Goal: Transaction & Acquisition: Purchase product/service

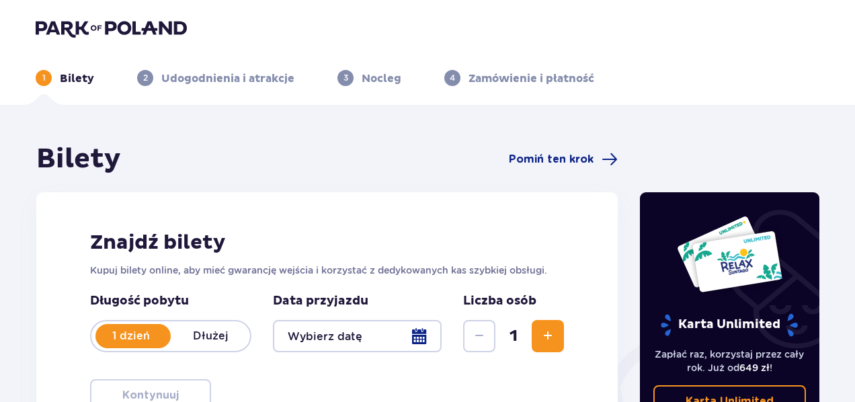
click at [87, 28] on img at bounding box center [111, 28] width 151 height 19
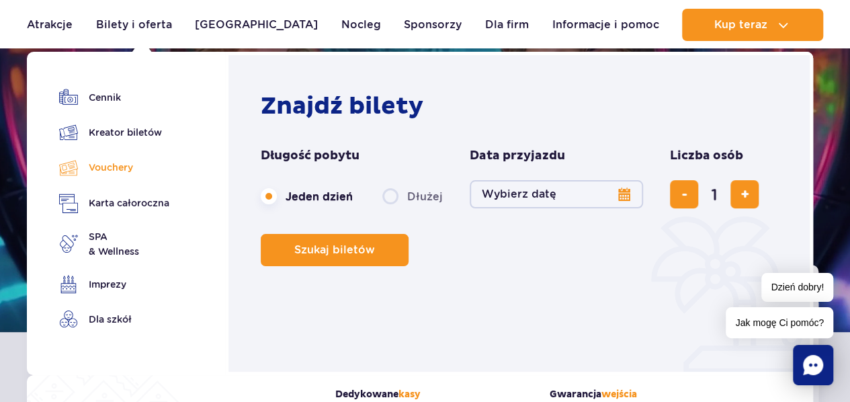
scroll to position [85, 0]
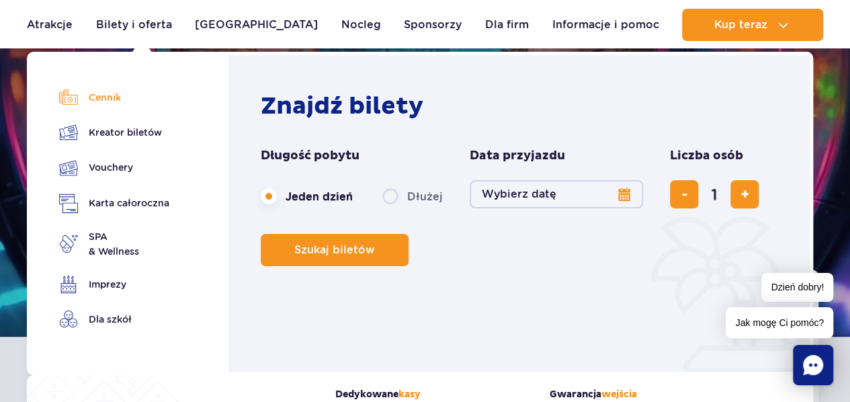
click at [109, 100] on link "Cennik" at bounding box center [114, 97] width 110 height 19
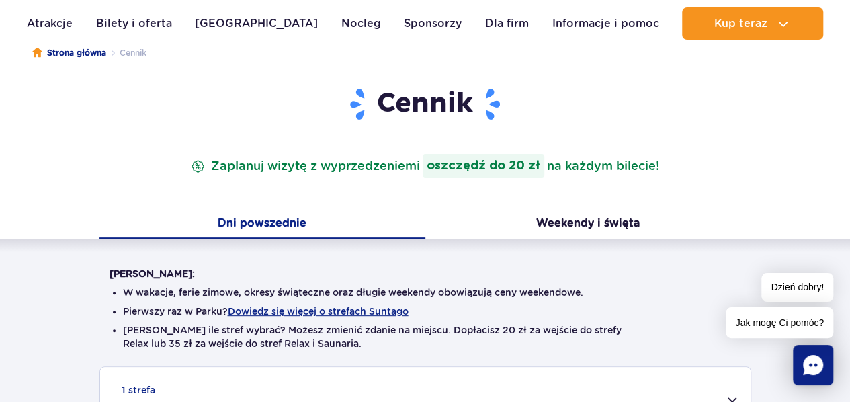
scroll to position [127, 0]
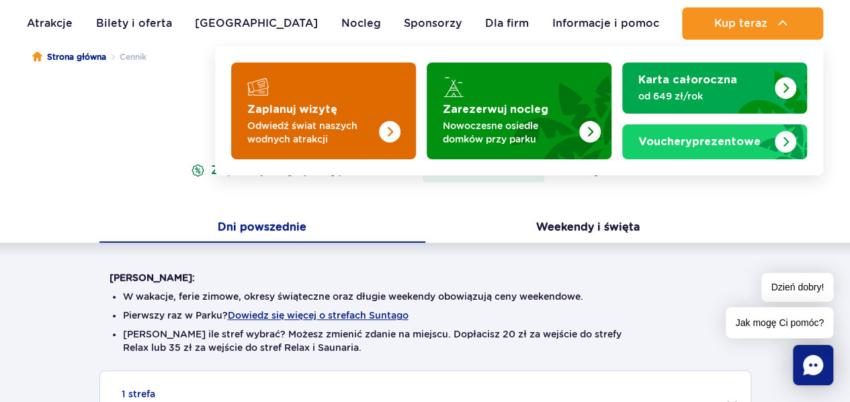
click at [321, 115] on img "Zaplanuj wizytę" at bounding box center [362, 106] width 107 height 105
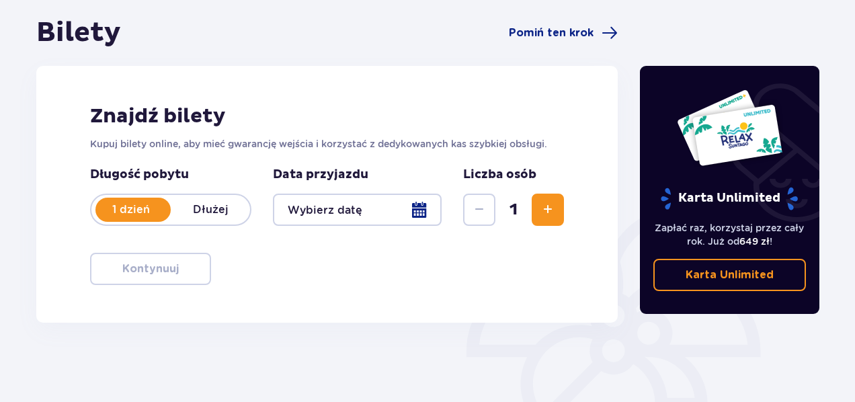
scroll to position [129, 0]
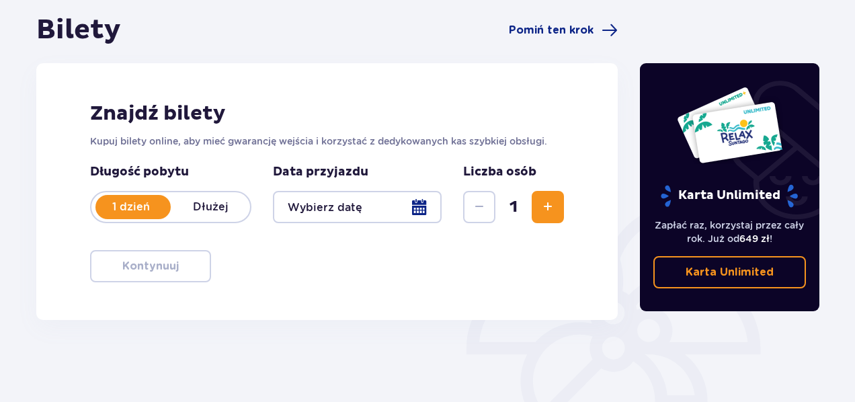
click at [548, 210] on span "Zwiększ" at bounding box center [548, 207] width 16 height 16
click at [306, 209] on div at bounding box center [357, 207] width 169 height 32
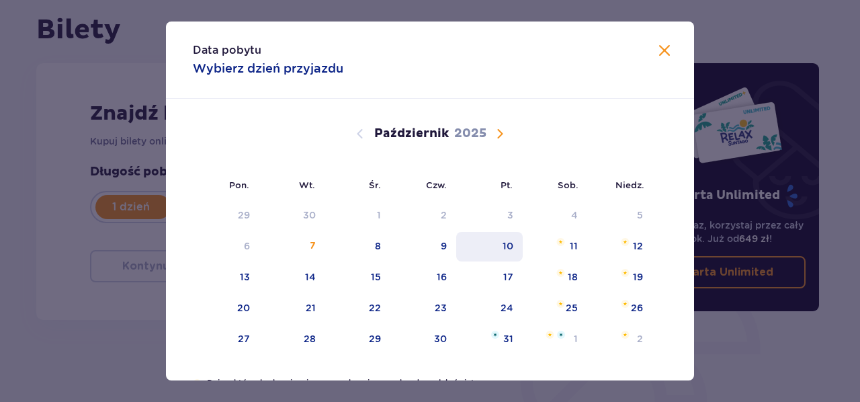
click at [498, 247] on div "10" at bounding box center [489, 247] width 67 height 30
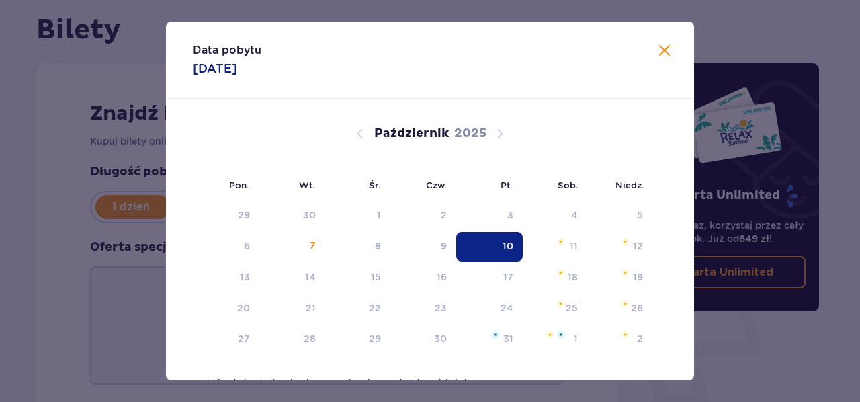
type input "10.10.25"
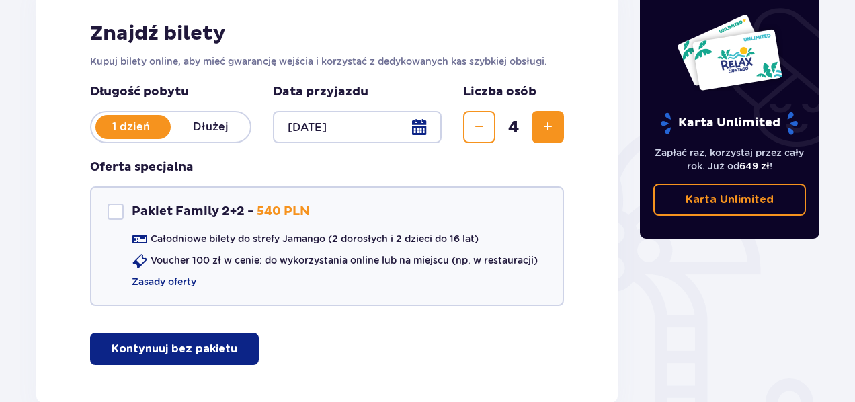
scroll to position [210, 0]
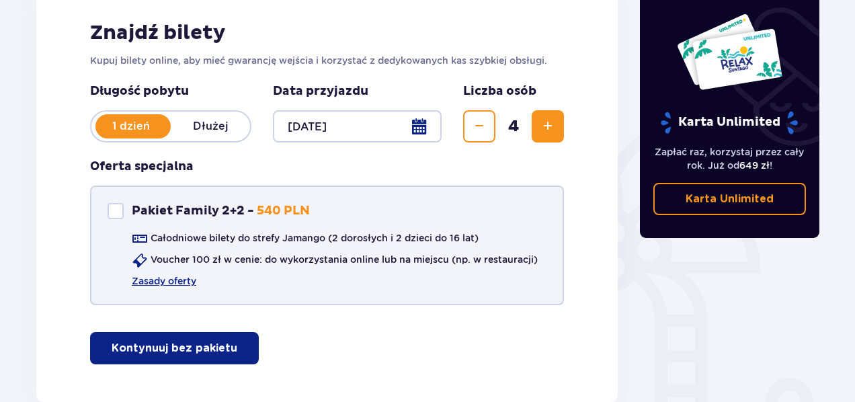
click at [117, 213] on div "Pakiet Family 2+2" at bounding box center [116, 211] width 16 height 16
checkbox input "true"
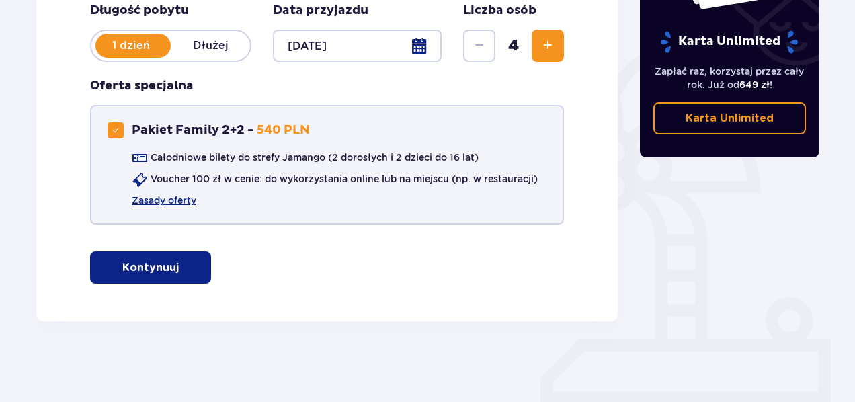
scroll to position [264, 0]
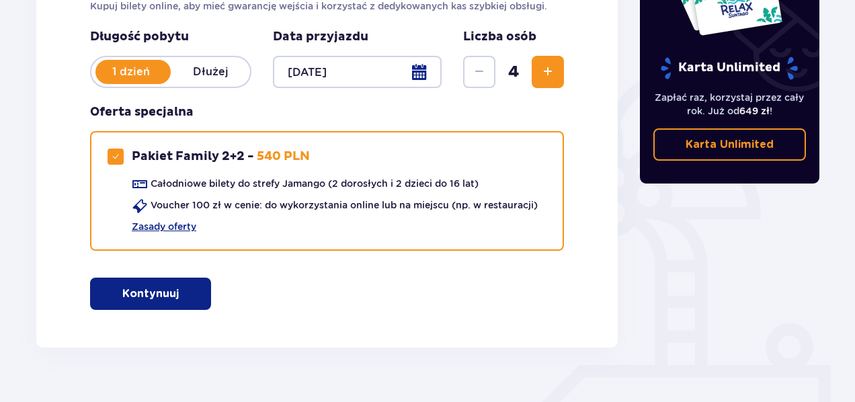
click at [176, 301] on span "button" at bounding box center [181, 294] width 16 height 16
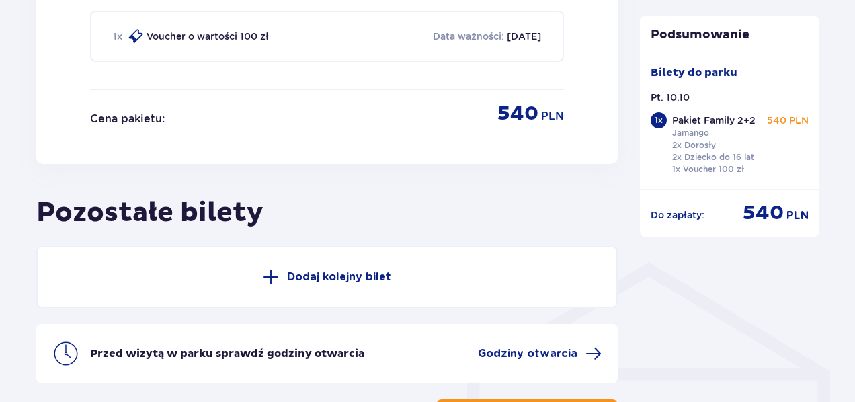
scroll to position [939, 0]
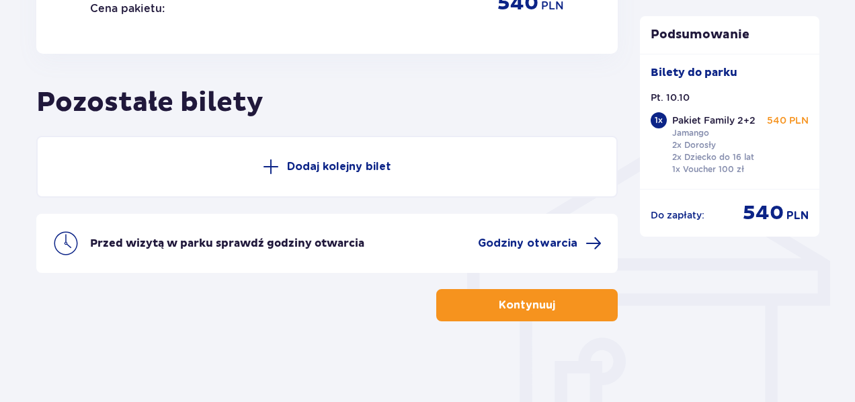
click at [559, 310] on span "button" at bounding box center [558, 305] width 16 height 16
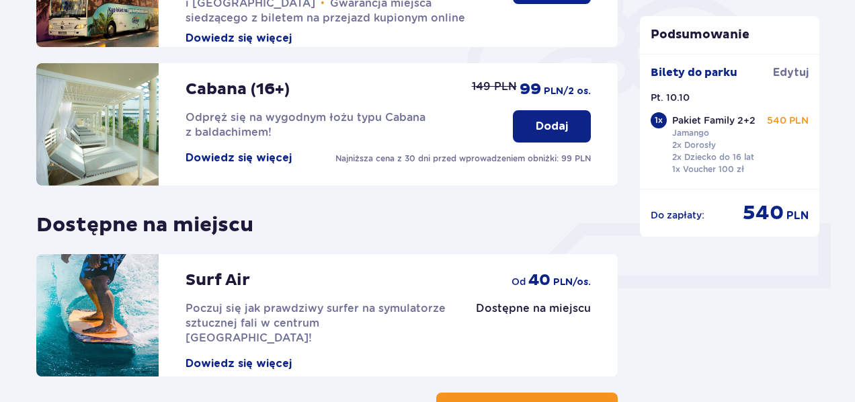
scroll to position [509, 0]
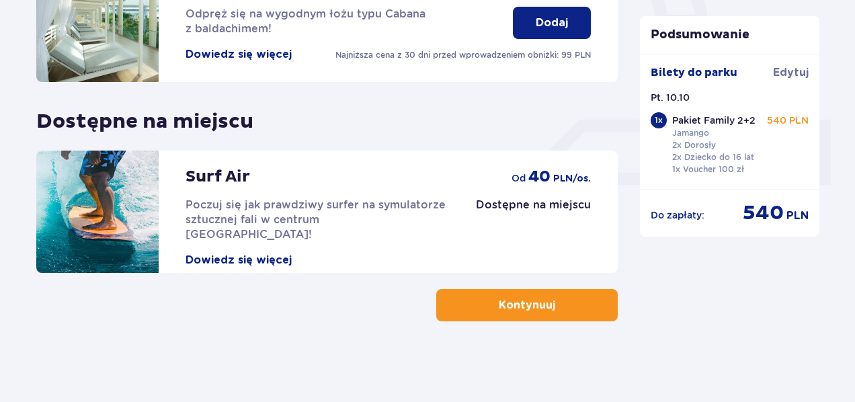
click at [589, 310] on button "Kontynuuj" at bounding box center [526, 305] width 181 height 32
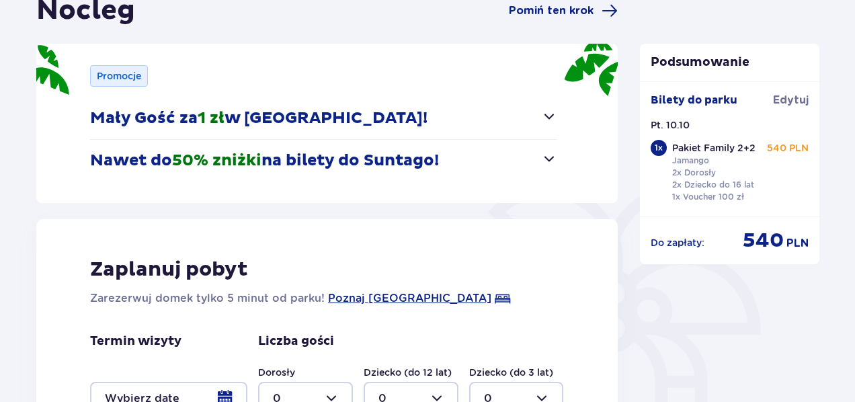
scroll to position [152, 0]
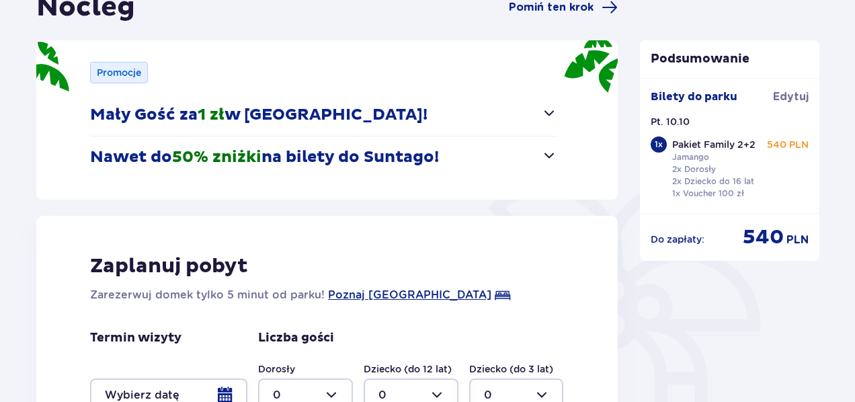
click at [550, 154] on span "button" at bounding box center [549, 155] width 16 height 16
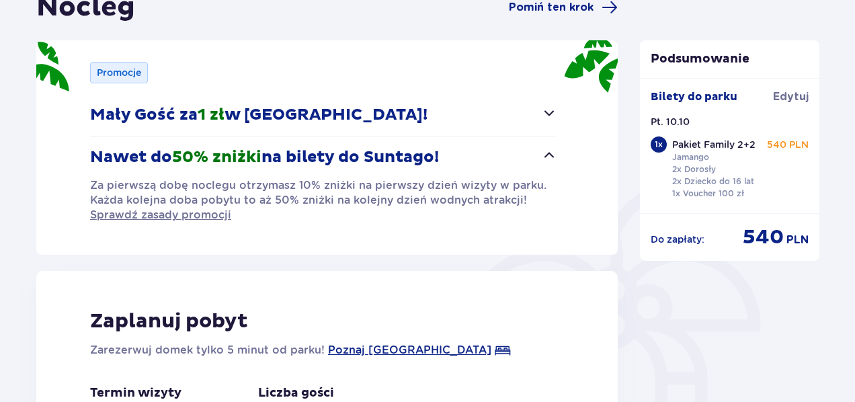
click at [550, 154] on span "button" at bounding box center [549, 155] width 16 height 16
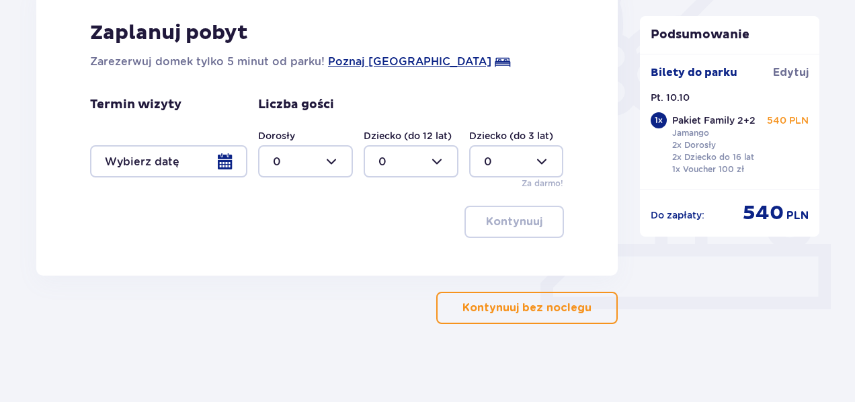
scroll to position [386, 0]
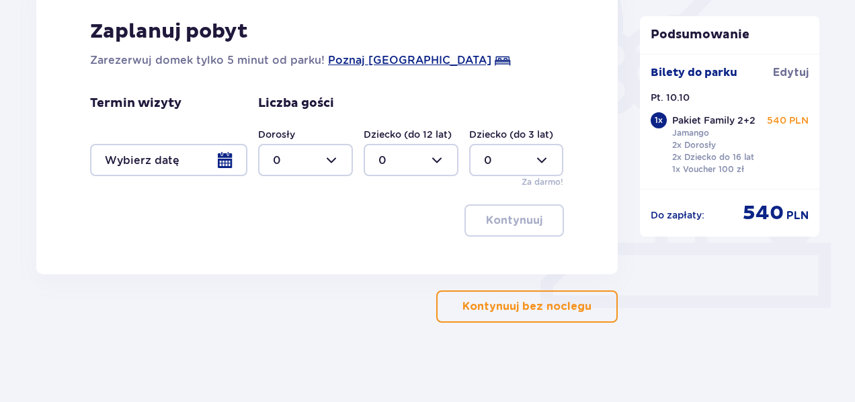
click at [562, 308] on p "Kontynuuj bez noclegu" at bounding box center [526, 306] width 129 height 15
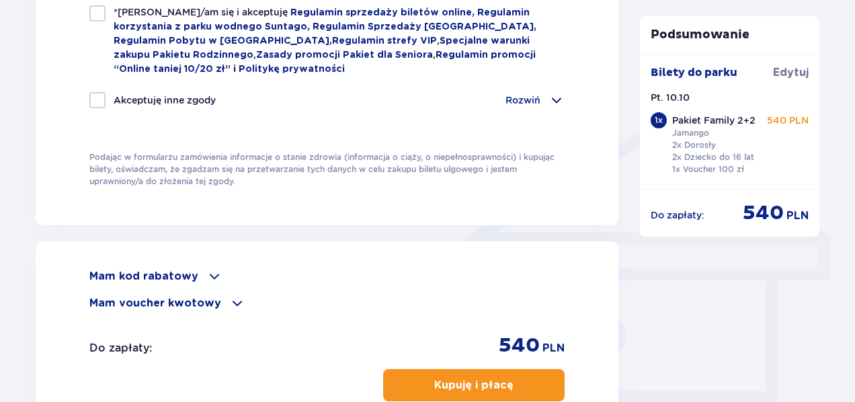
scroll to position [968, 0]
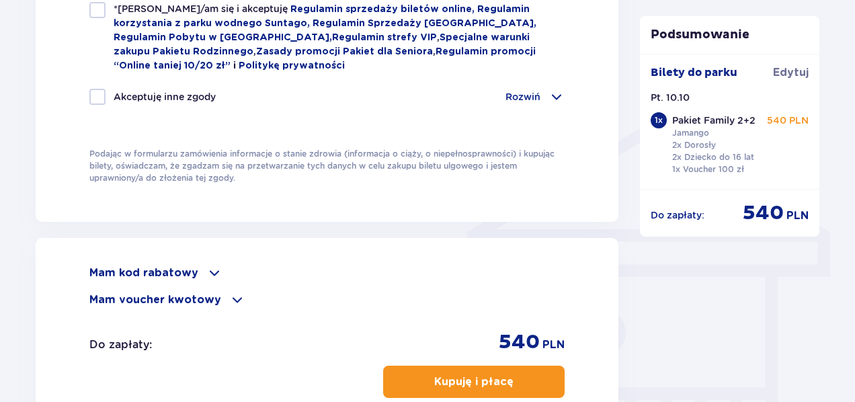
click at [229, 298] on span at bounding box center [237, 300] width 16 height 16
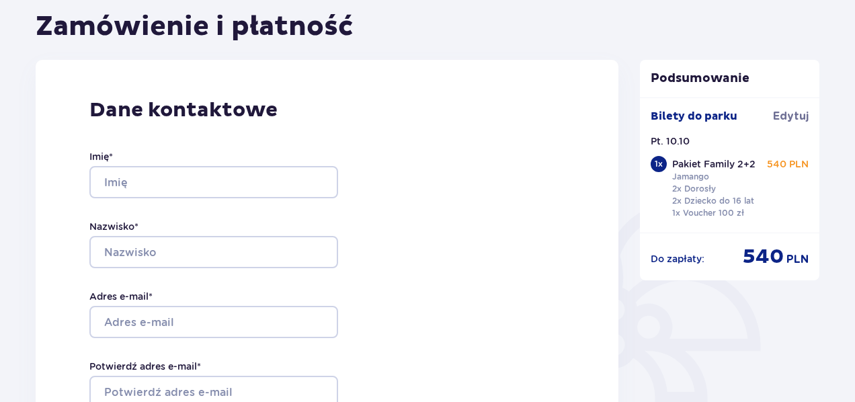
scroll to position [0, 0]
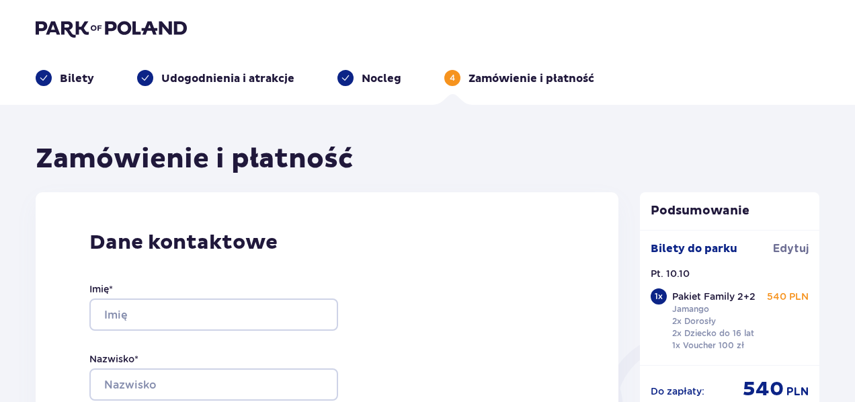
click at [113, 24] on img at bounding box center [111, 28] width 151 height 19
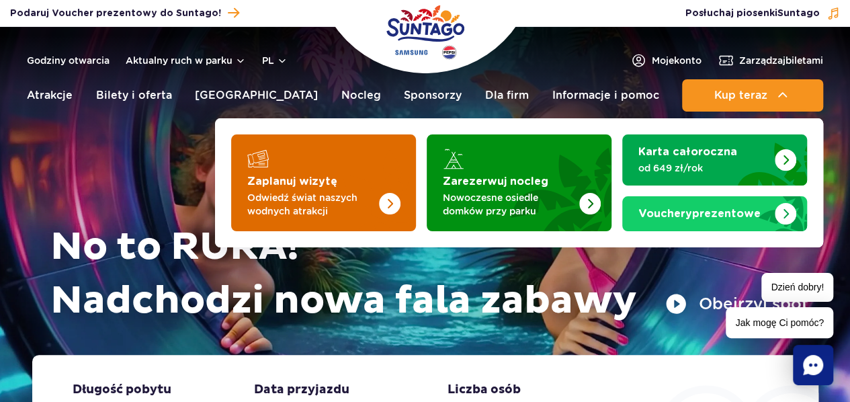
click at [328, 185] on strong "Zaplanuj wizytę" at bounding box center [292, 181] width 90 height 11
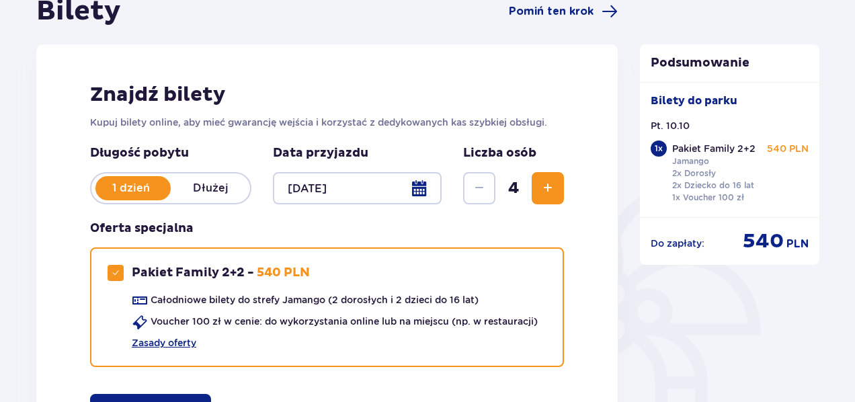
scroll to position [150, 0]
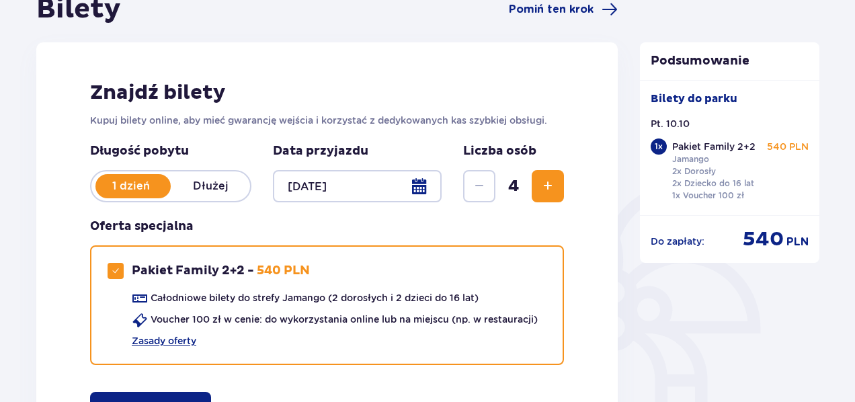
click at [328, 185] on div at bounding box center [357, 186] width 169 height 32
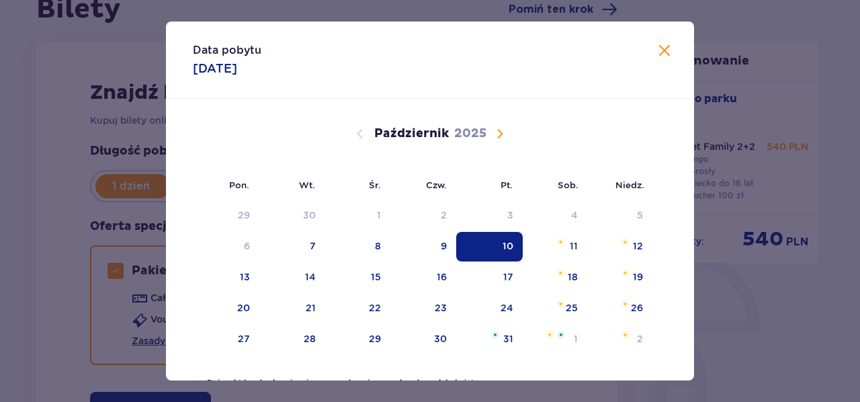
click at [657, 50] on span "Zamknij" at bounding box center [665, 51] width 16 height 16
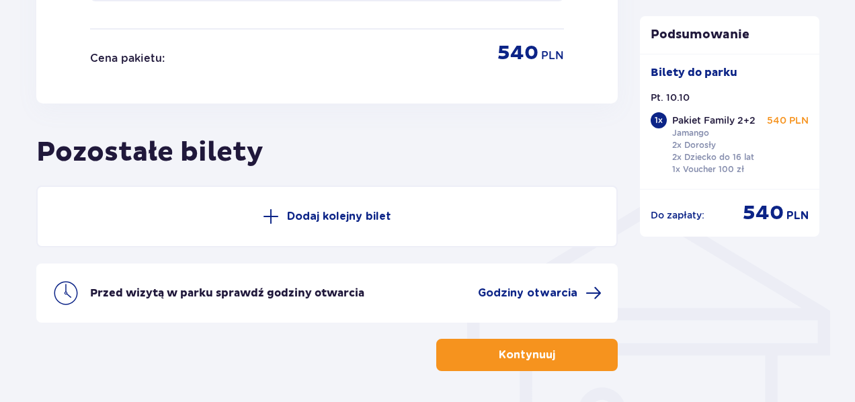
scroll to position [890, 0]
click at [270, 214] on span at bounding box center [271, 216] width 16 height 16
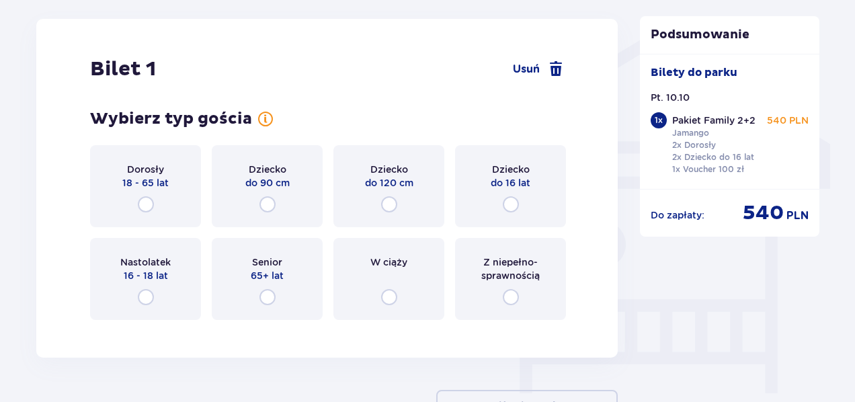
scroll to position [1059, 0]
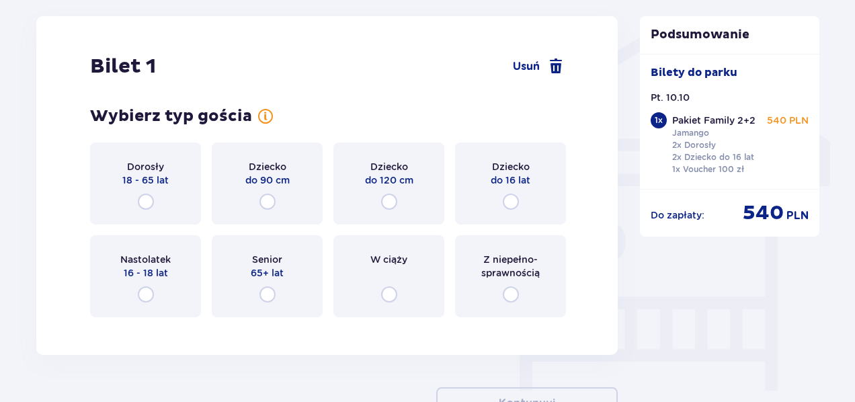
click at [148, 198] on input "radio" at bounding box center [146, 202] width 16 height 16
radio input "true"
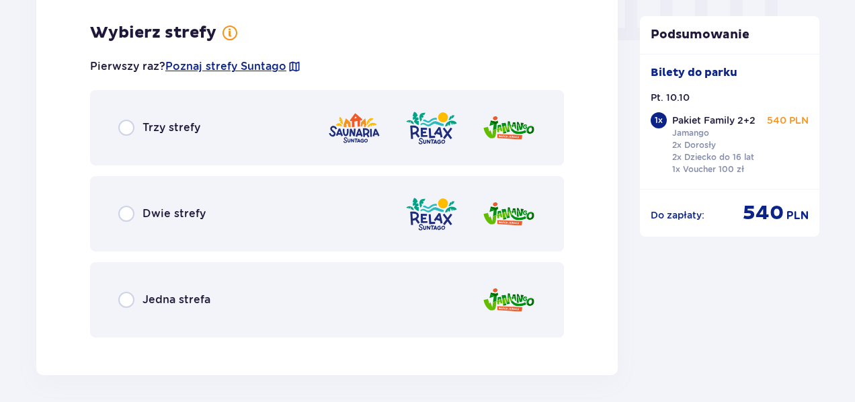
scroll to position [1387, 0]
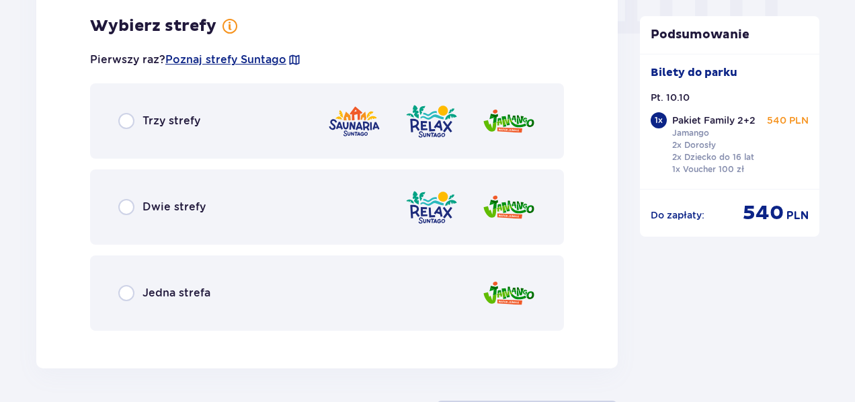
click at [127, 122] on input "radio" at bounding box center [126, 121] width 16 height 16
radio input "true"
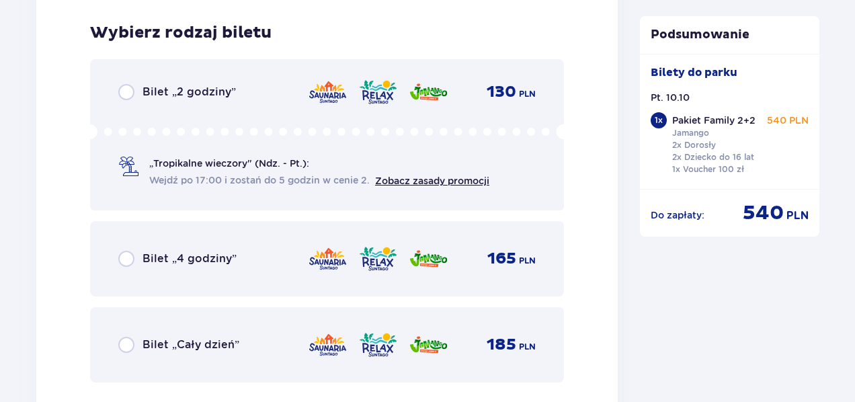
scroll to position [1728, 0]
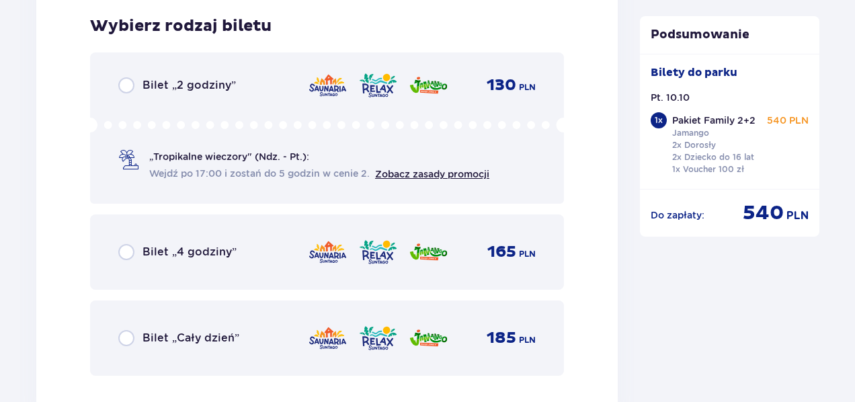
click at [128, 88] on input "radio" at bounding box center [126, 85] width 16 height 16
radio input "true"
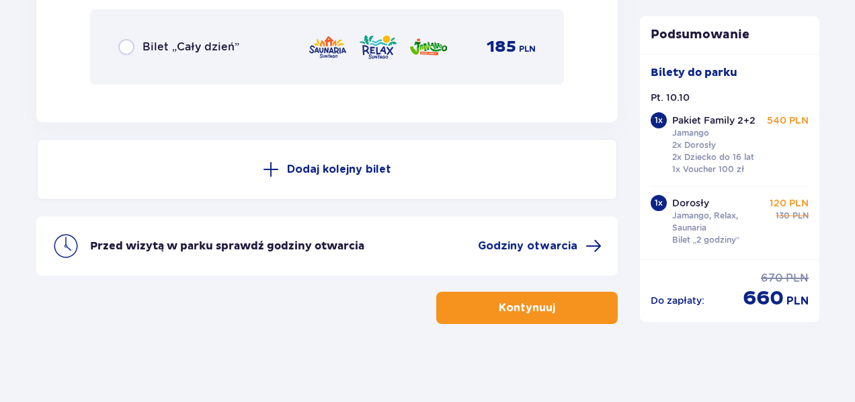
scroll to position [2022, 0]
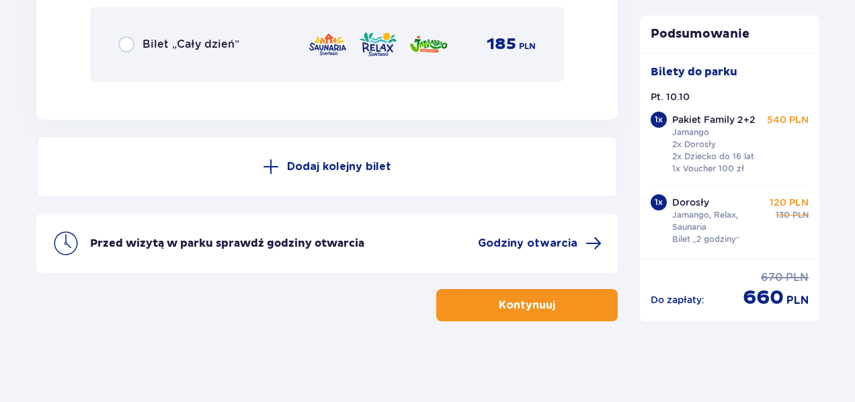
click at [281, 171] on button "Dodaj kolejny bilet" at bounding box center [326, 167] width 581 height 62
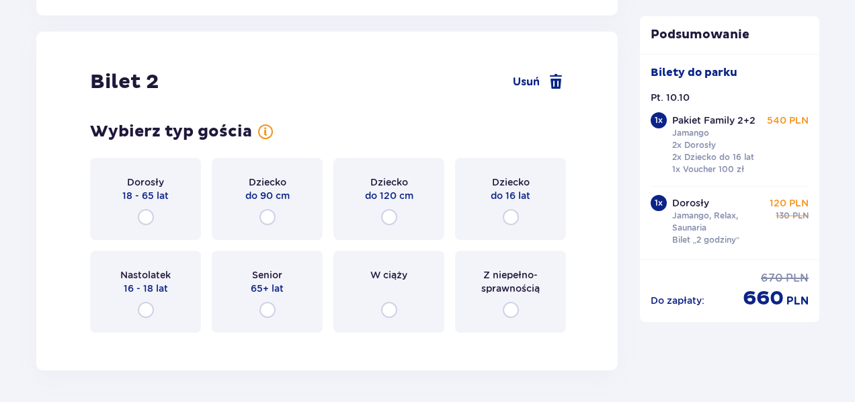
scroll to position [2142, 0]
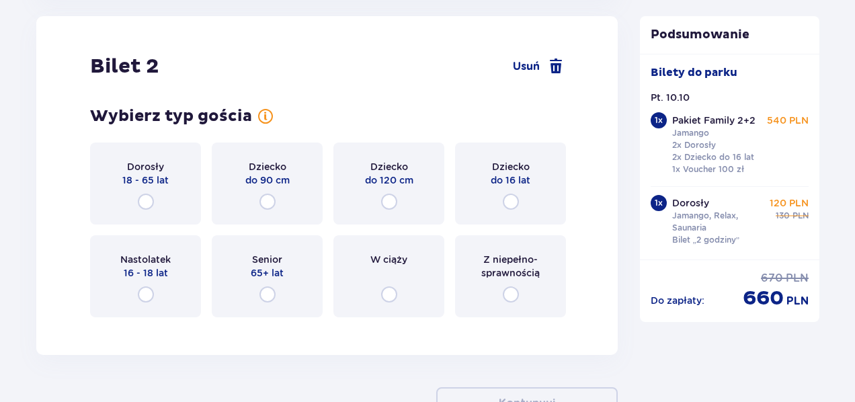
click at [150, 198] on input "radio" at bounding box center [146, 202] width 16 height 16
radio input "true"
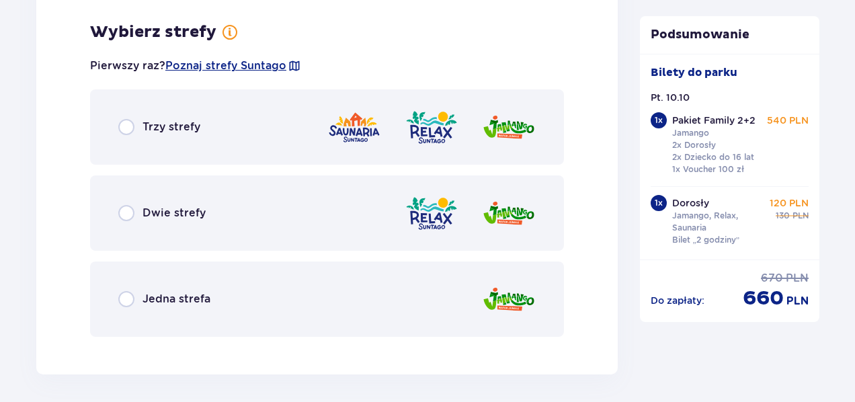
scroll to position [2470, 0]
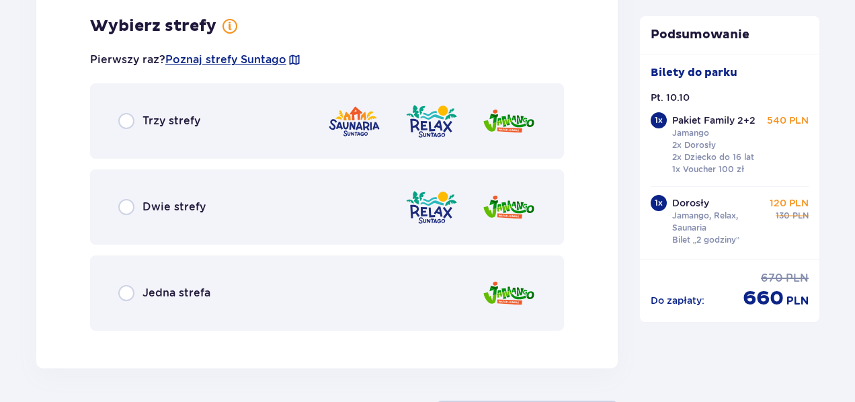
click at [124, 296] on input "radio" at bounding box center [126, 293] width 16 height 16
radio input "true"
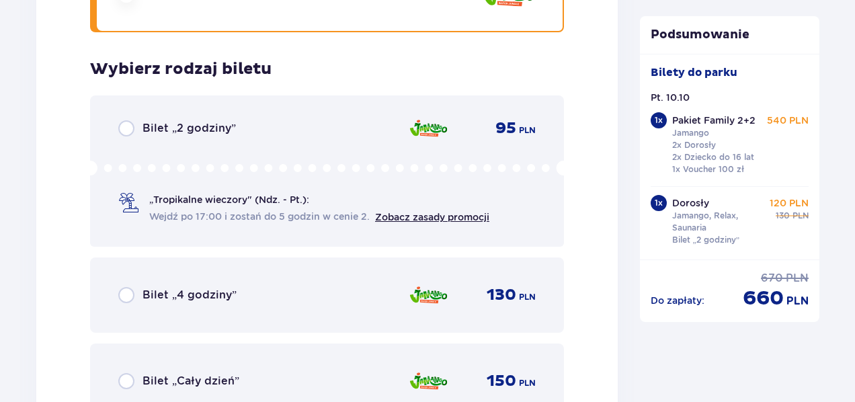
scroll to position [2811, 0]
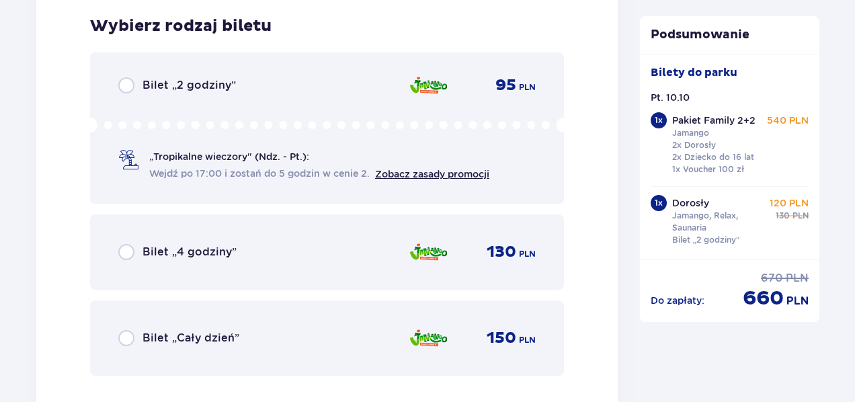
click at [134, 89] on div "Bilet „2 godziny”" at bounding box center [177, 85] width 118 height 16
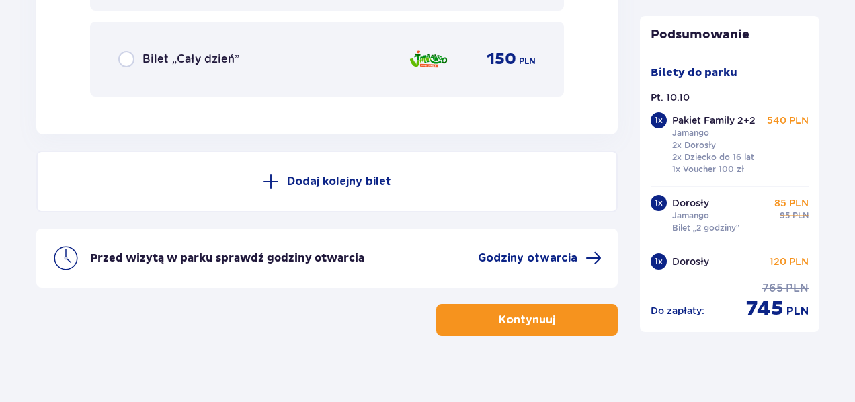
scroll to position [3093, 0]
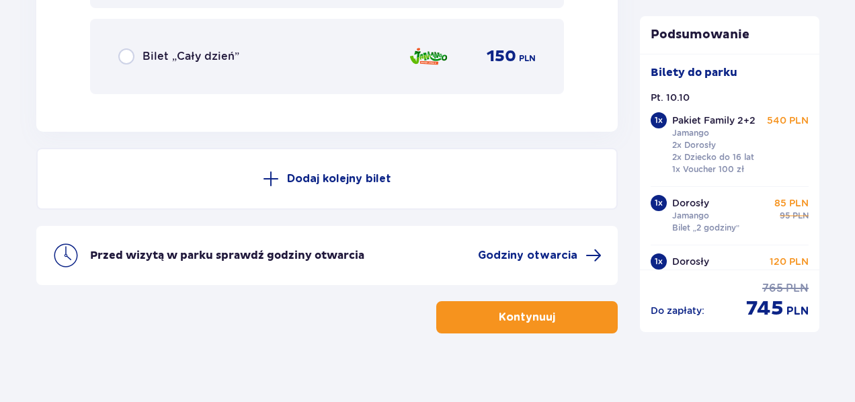
click at [272, 179] on span at bounding box center [271, 179] width 16 height 16
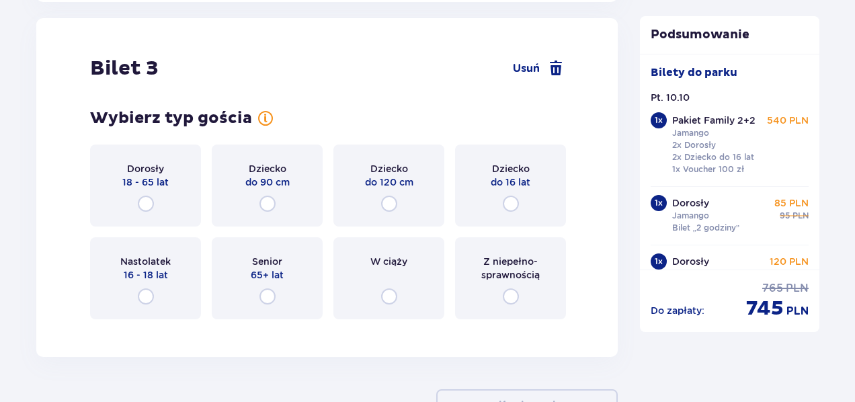
scroll to position [3224, 0]
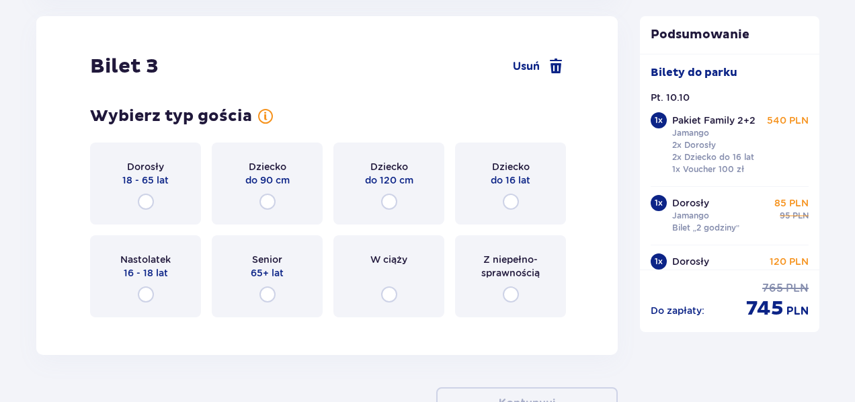
click at [267, 203] on input "radio" at bounding box center [267, 202] width 16 height 16
radio input "true"
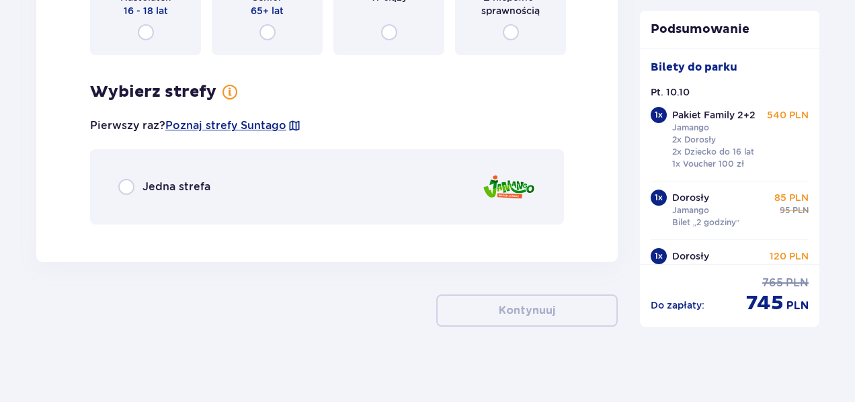
scroll to position [3492, 0]
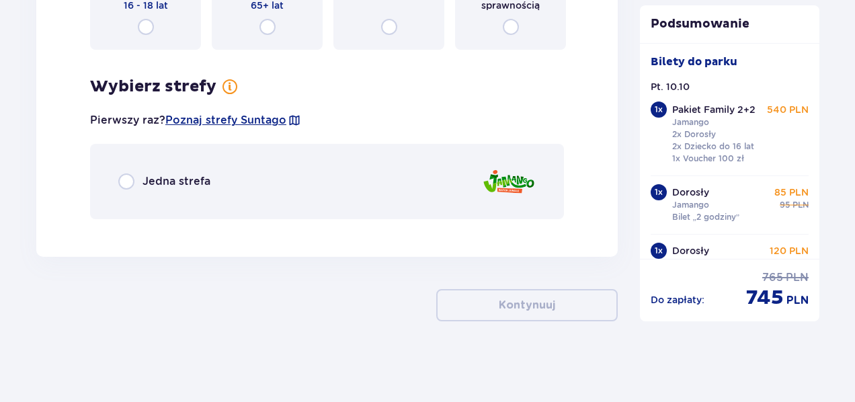
click at [127, 179] on input "radio" at bounding box center [126, 181] width 16 height 16
radio input "true"
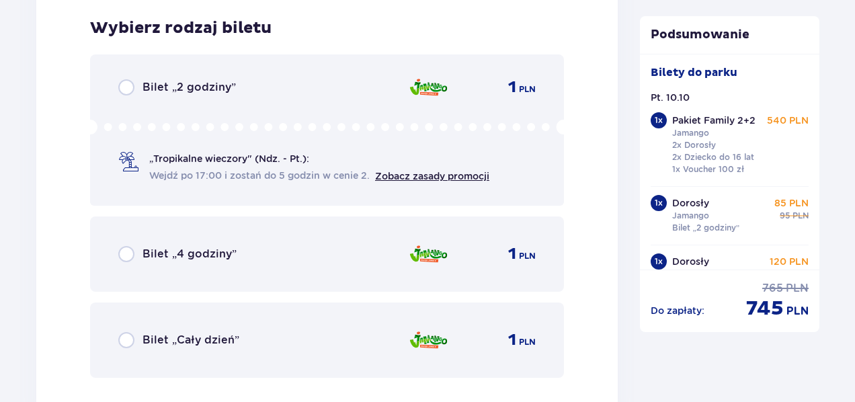
scroll to position [3722, 0]
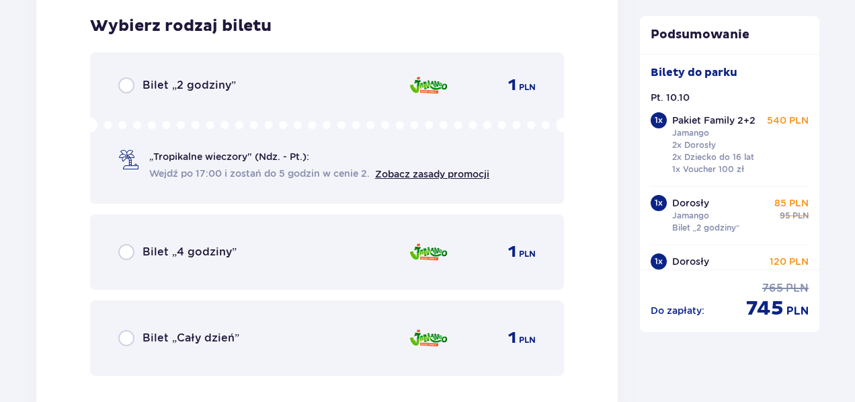
click at [126, 86] on input "radio" at bounding box center [126, 85] width 16 height 16
radio input "true"
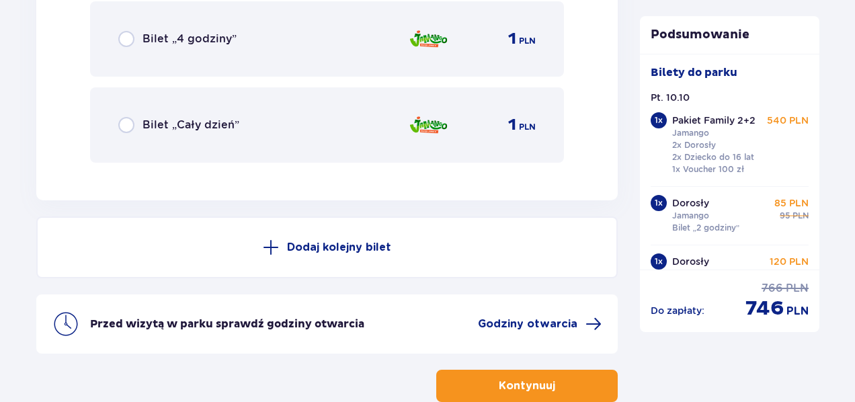
scroll to position [3940, 0]
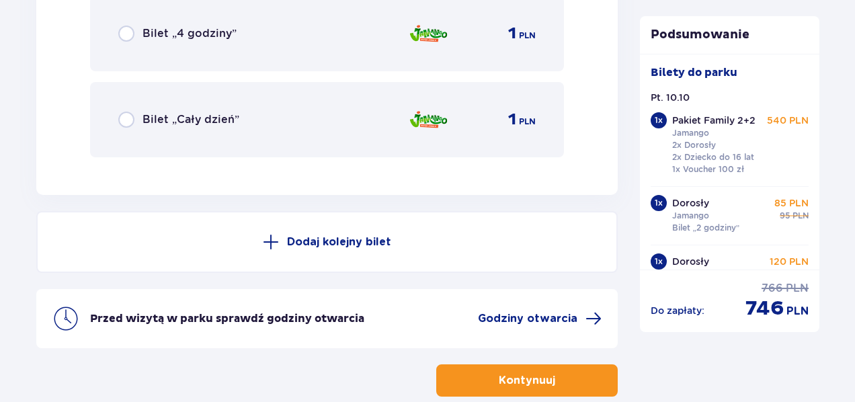
click at [272, 243] on span at bounding box center [271, 242] width 16 height 16
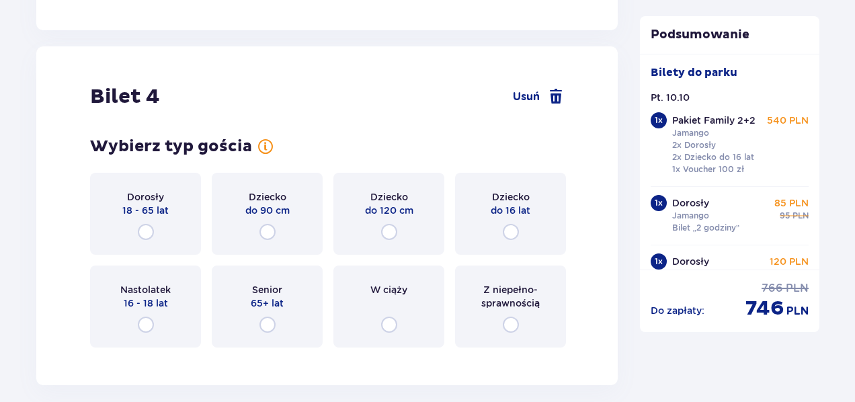
scroll to position [4135, 0]
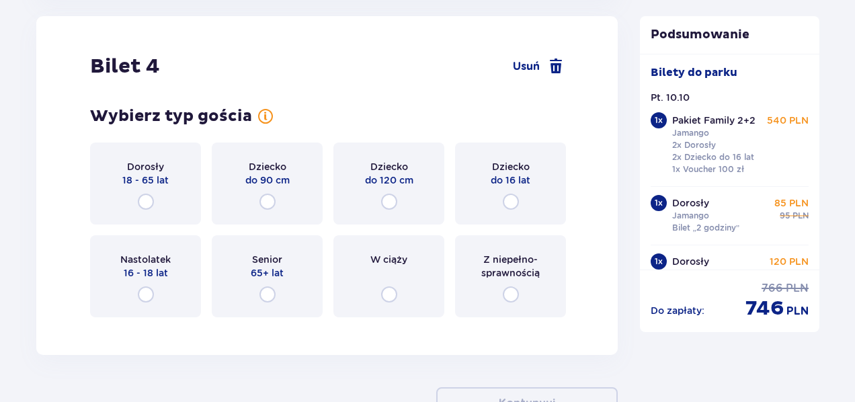
click at [513, 202] on input "radio" at bounding box center [511, 202] width 16 height 16
radio input "true"
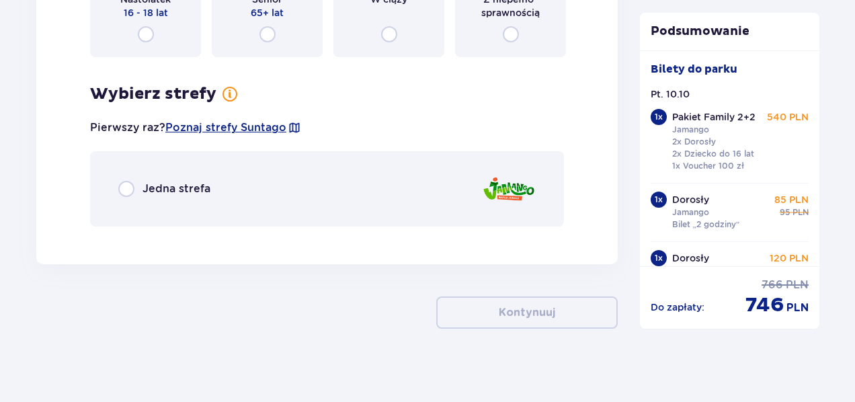
scroll to position [4402, 0]
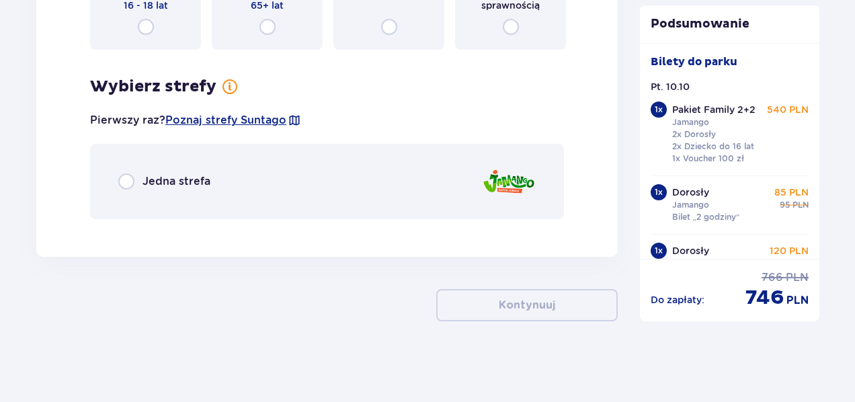
click at [128, 184] on input "radio" at bounding box center [126, 181] width 16 height 16
radio input "true"
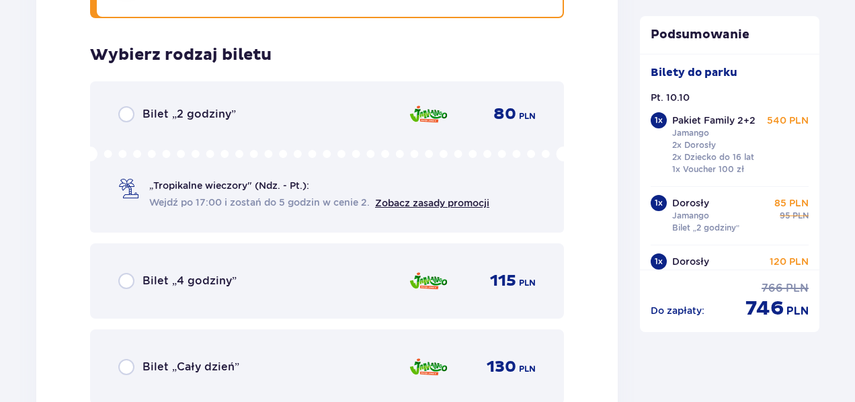
scroll to position [4632, 0]
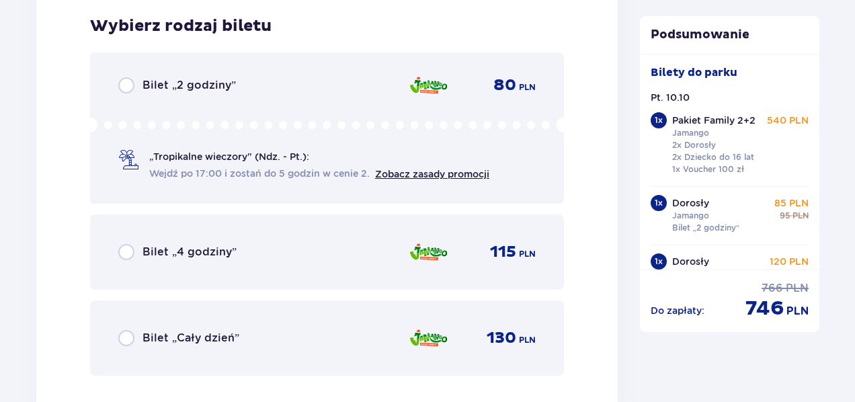
click at [125, 81] on input "radio" at bounding box center [126, 85] width 16 height 16
radio input "true"
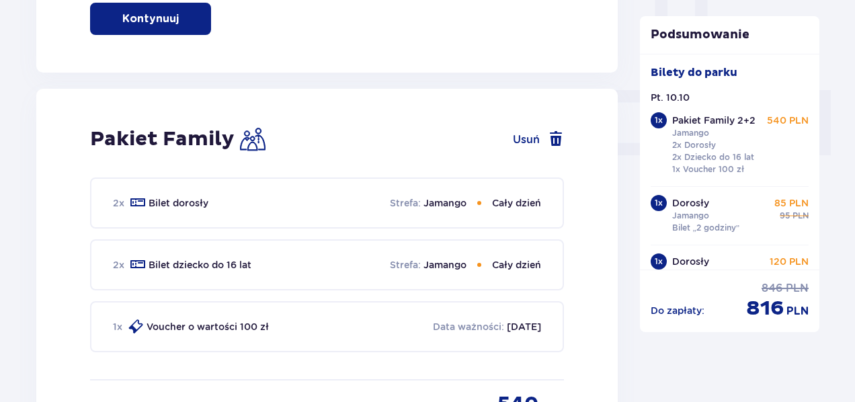
scroll to position [538, 0]
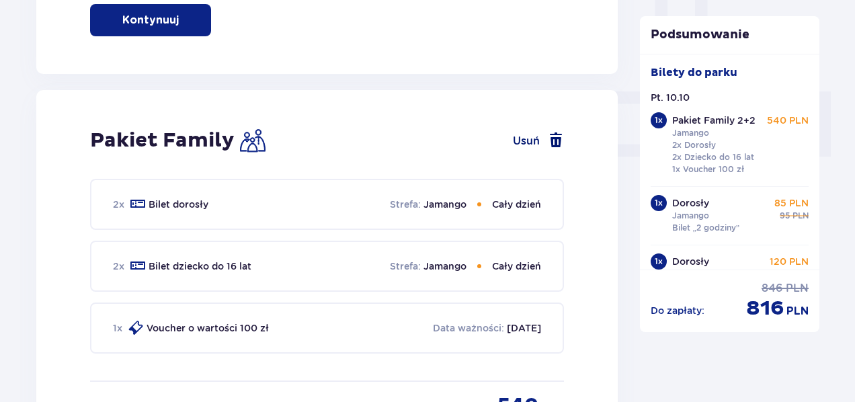
click at [556, 139] on span at bounding box center [556, 140] width 16 height 16
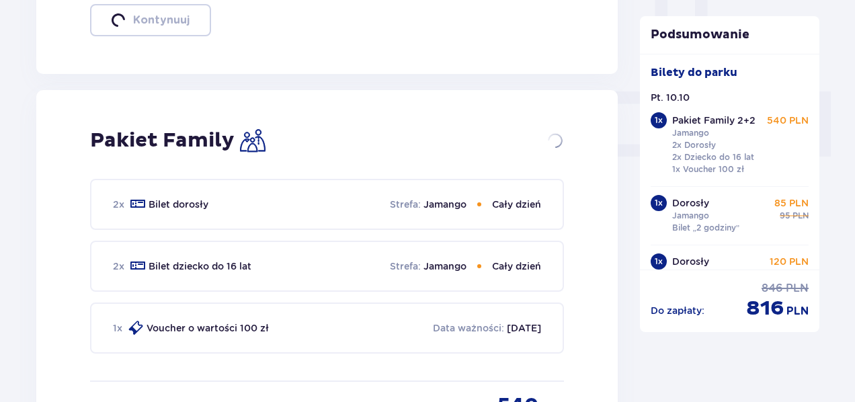
checkbox input "false"
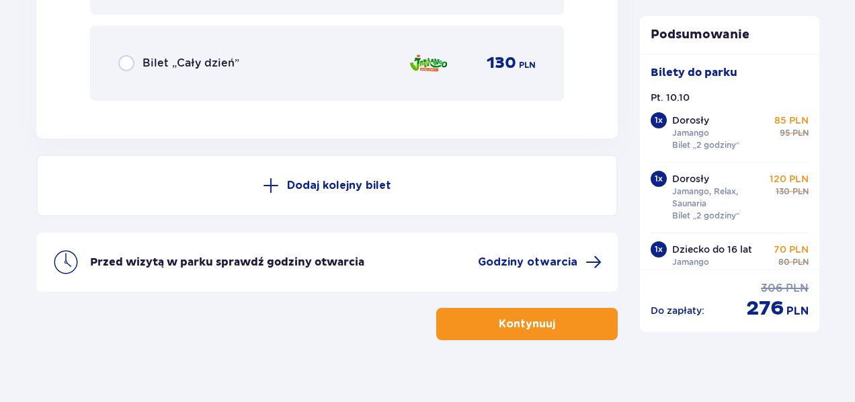
scroll to position [4478, 0]
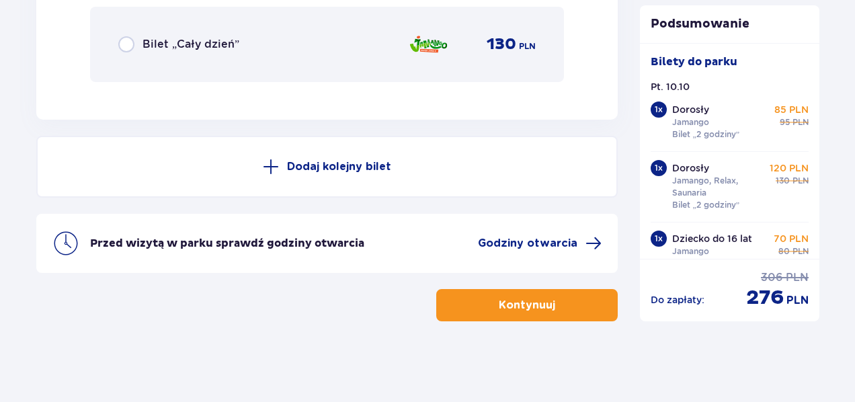
drag, startPoint x: 556, startPoint y: 139, endPoint x: 649, endPoint y: -9, distance: 174.5
